Goal: Obtain resource: Download file/media

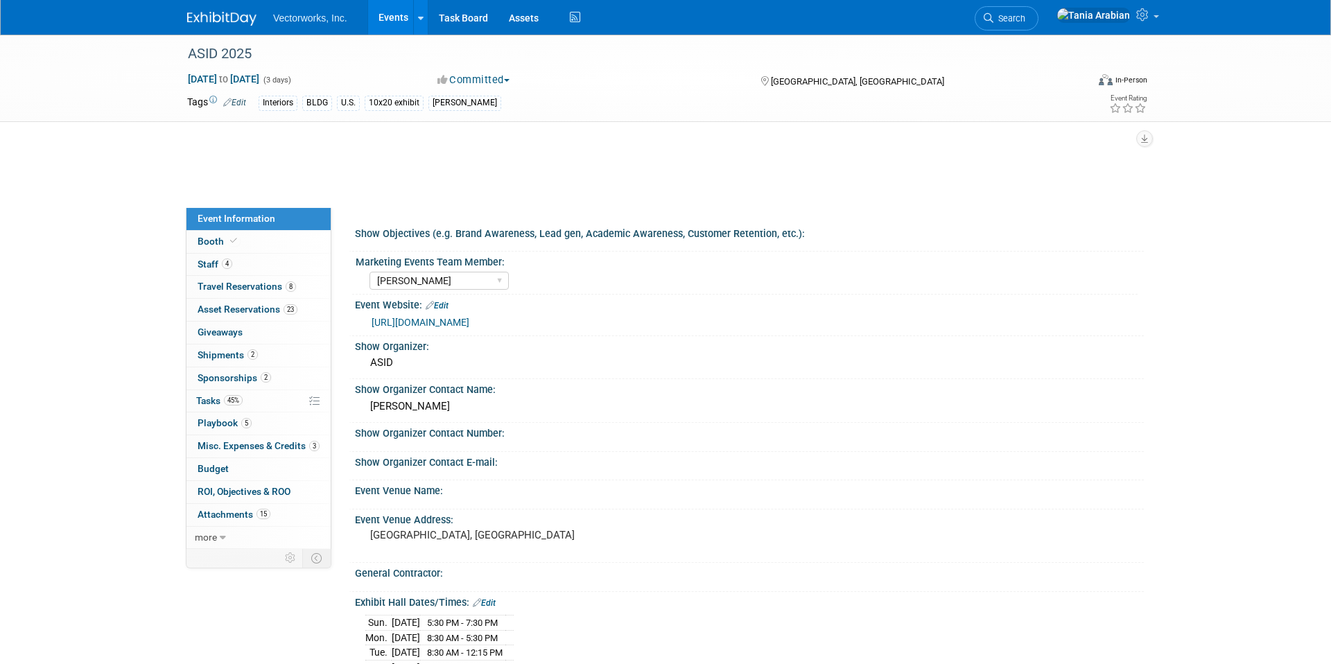
select select "Sarah Rose Angley"
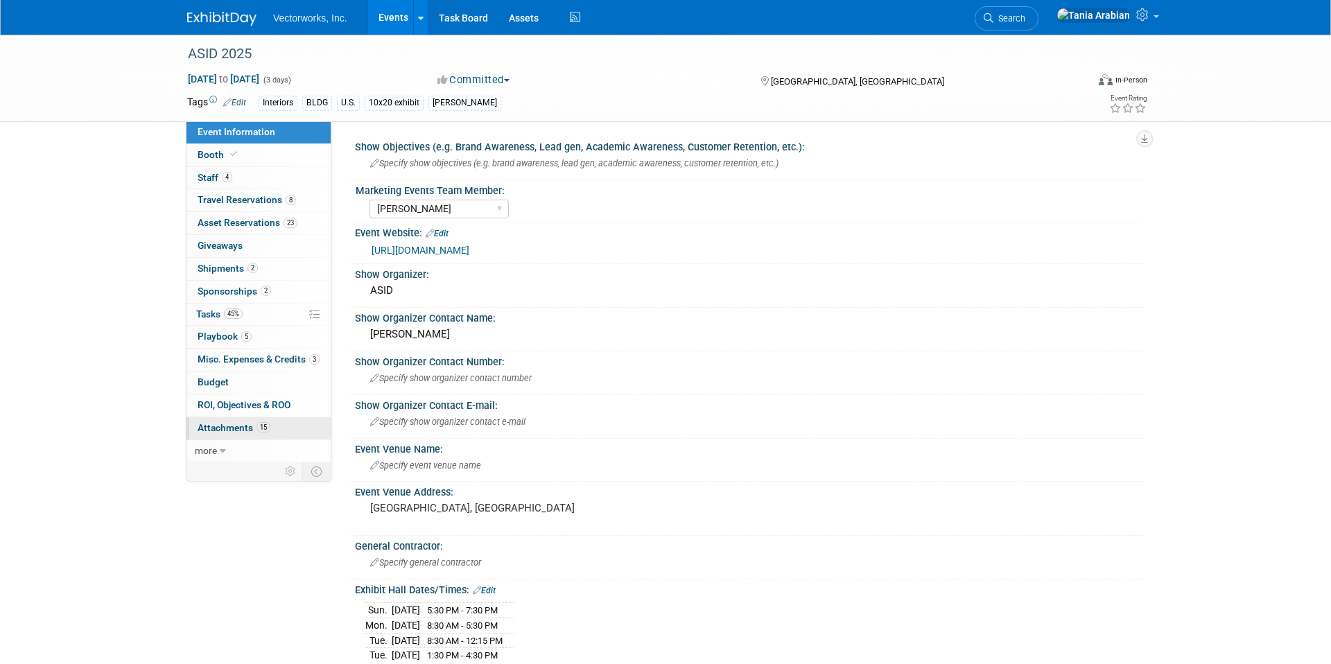
click at [232, 431] on span "Attachments 15" at bounding box center [234, 427] width 73 height 11
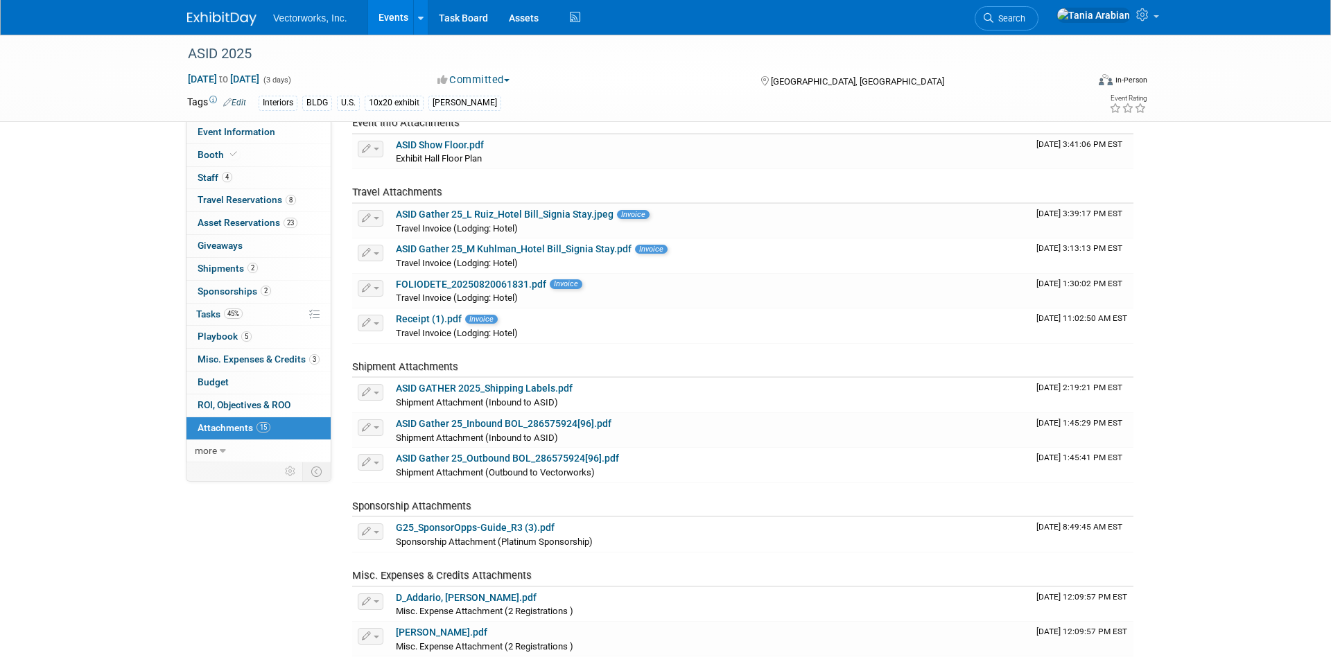
scroll to position [332, 0]
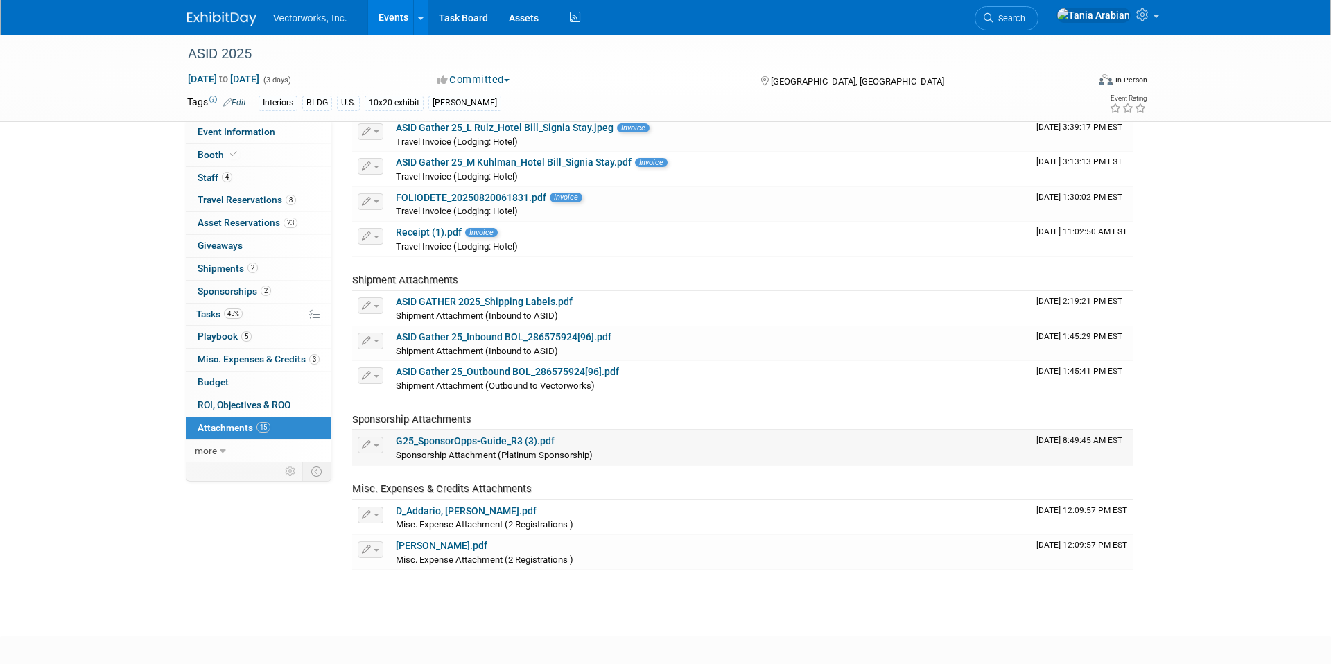
click at [471, 442] on link "G25_SponsorOpps-Guide_R3 (3).pdf" at bounding box center [475, 440] width 159 height 11
click at [211, 380] on span "Budget" at bounding box center [213, 381] width 31 height 11
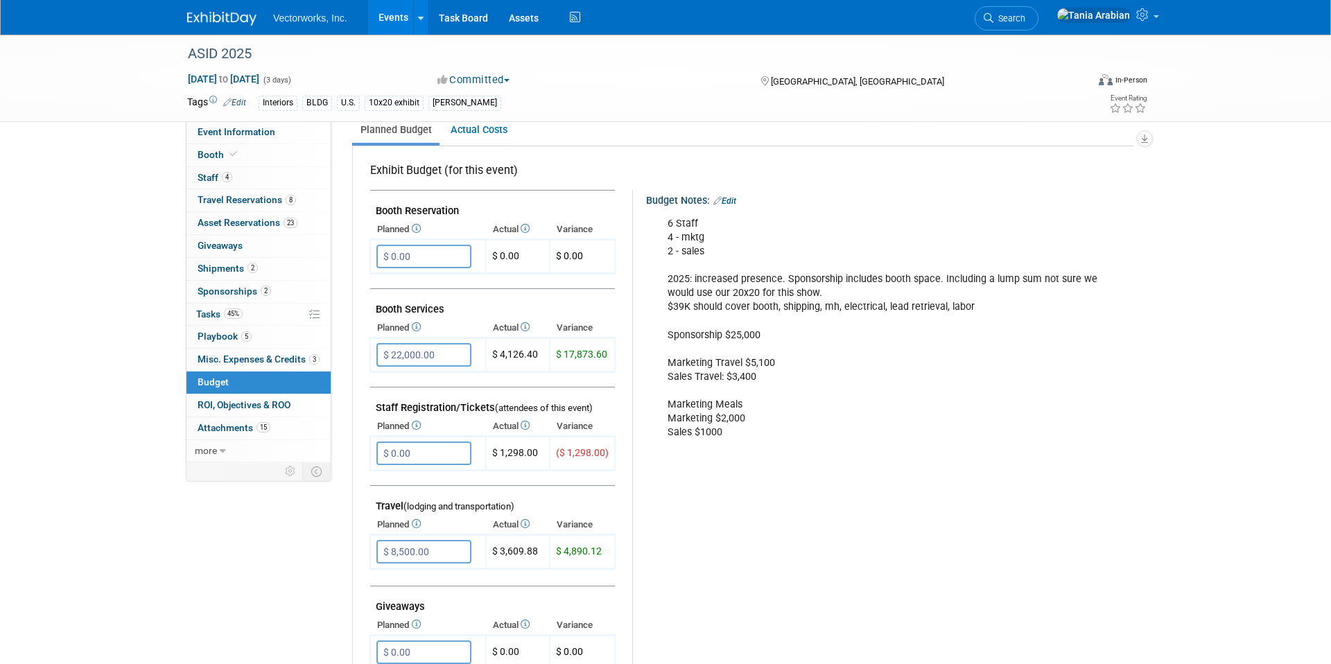
scroll to position [0, 0]
